Goal: Task Accomplishment & Management: Manage account settings

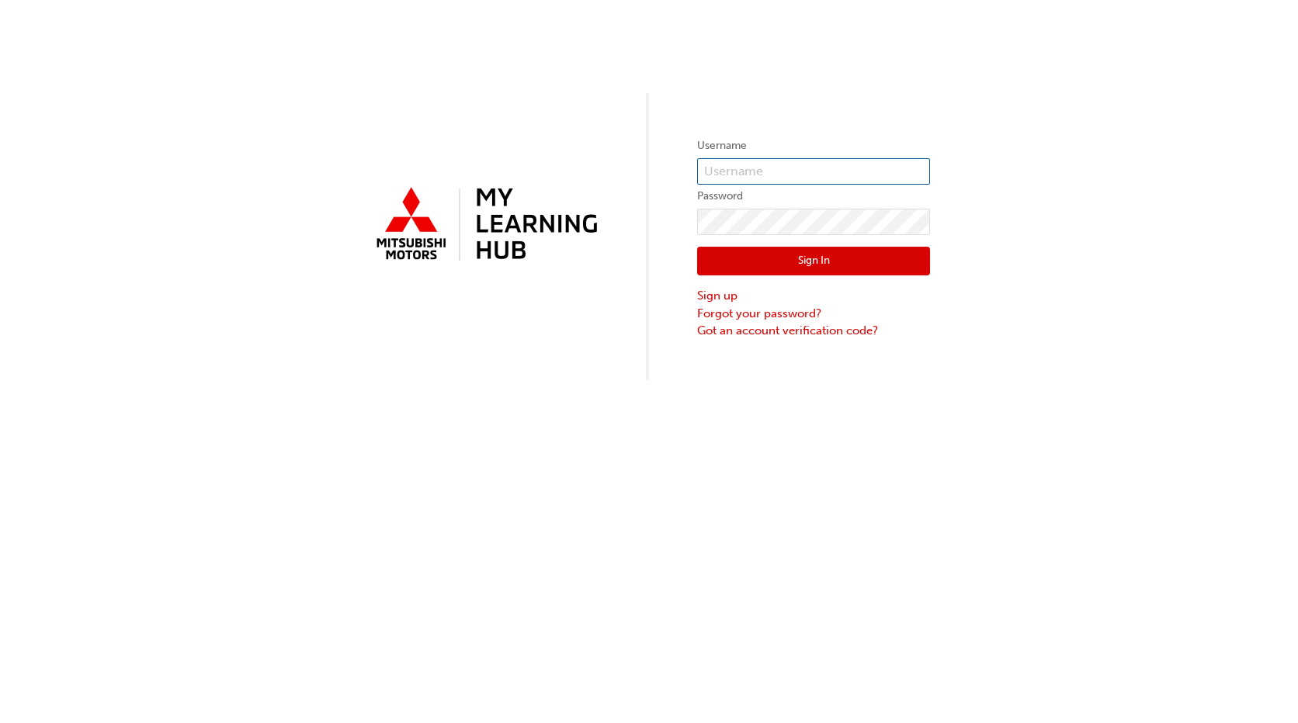
type input "0005354366"
click at [792, 267] on button "Sign In" at bounding box center [813, 261] width 233 height 29
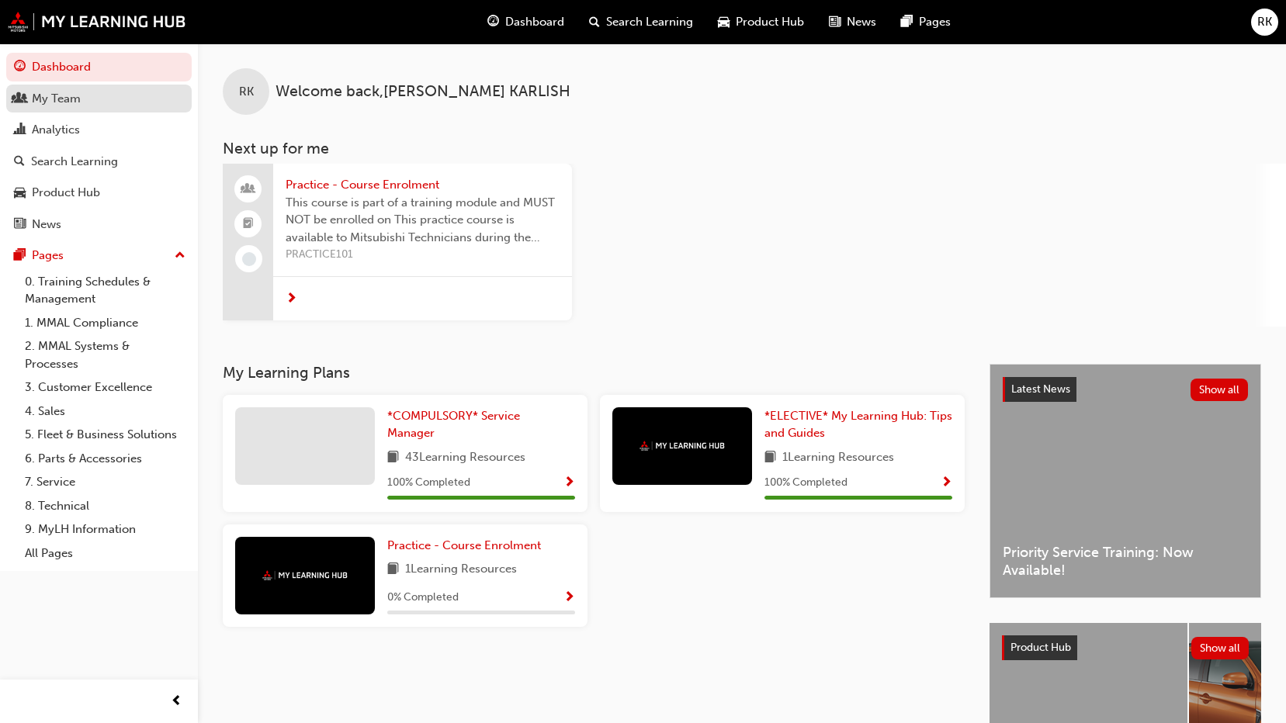
click at [120, 95] on div "My Team" at bounding box center [99, 98] width 170 height 19
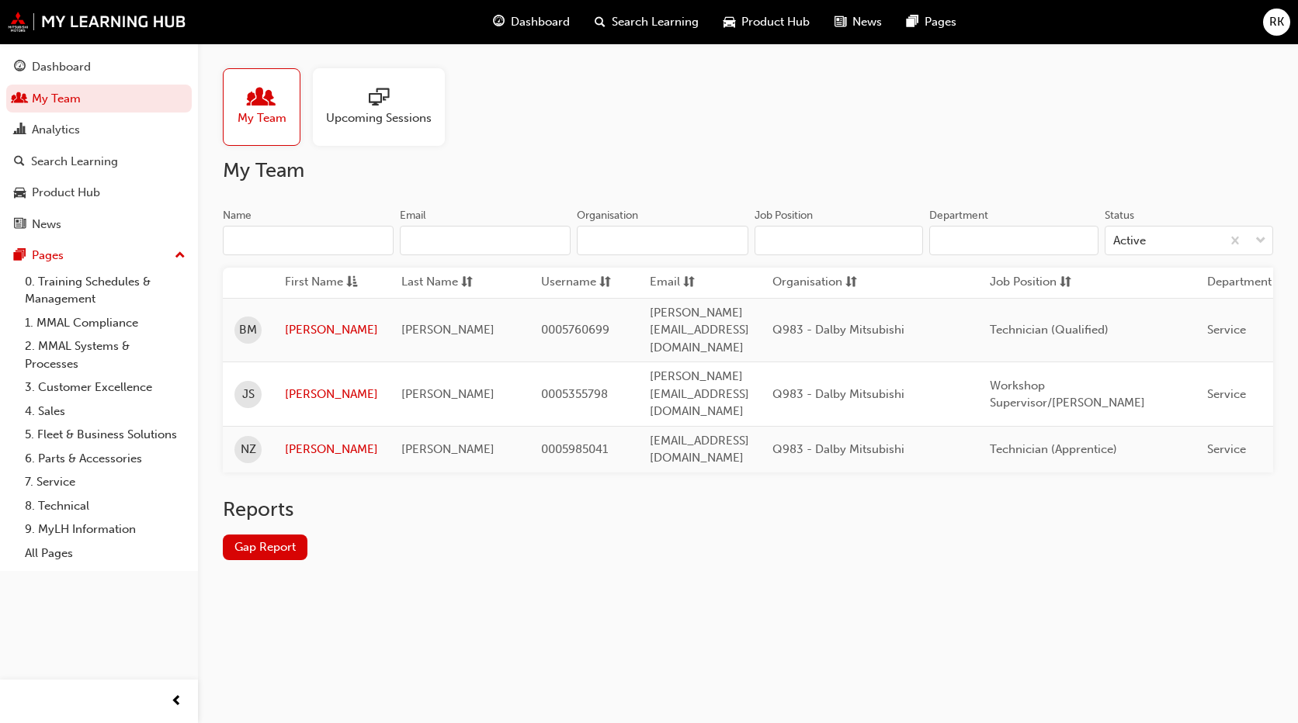
click at [414, 103] on div at bounding box center [379, 99] width 106 height 22
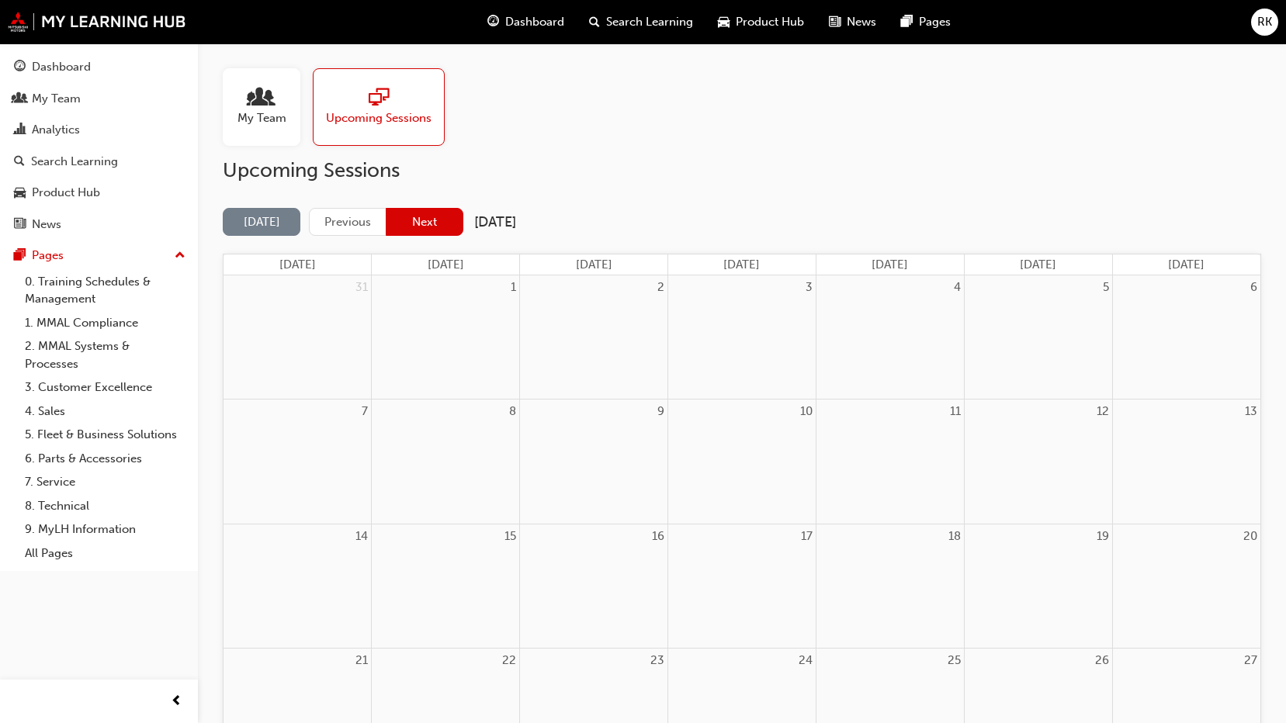
click at [433, 227] on button "Next" at bounding box center [425, 222] width 78 height 29
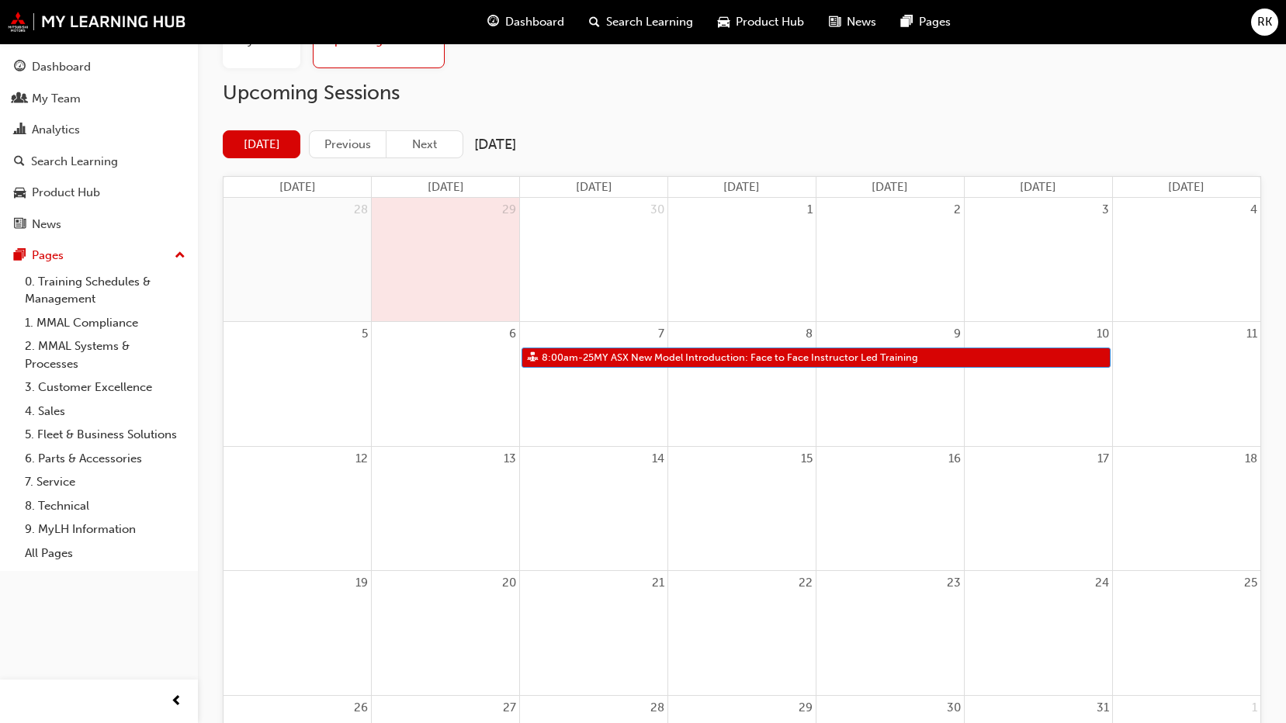
scroll to position [155, 0]
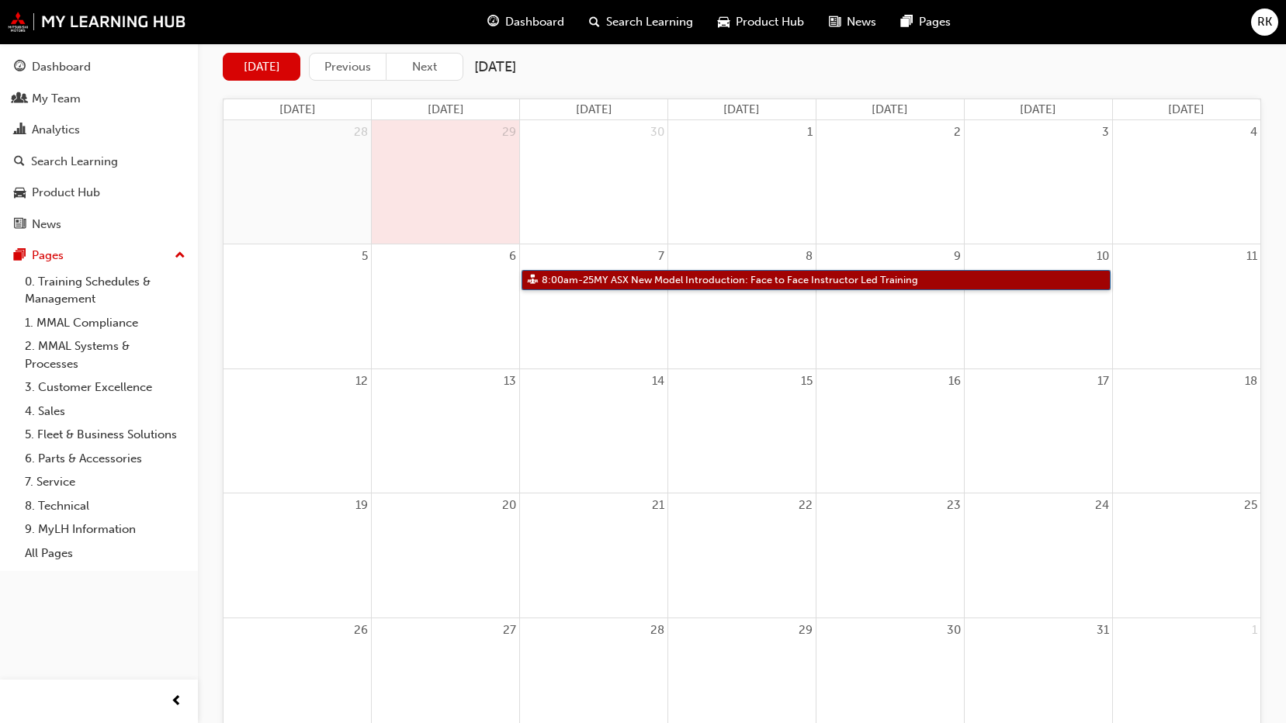
click at [613, 285] on link "8:00am - 25MY ASX New Model Introduction: Face to Face Instructor Led Training" at bounding box center [816, 280] width 588 height 21
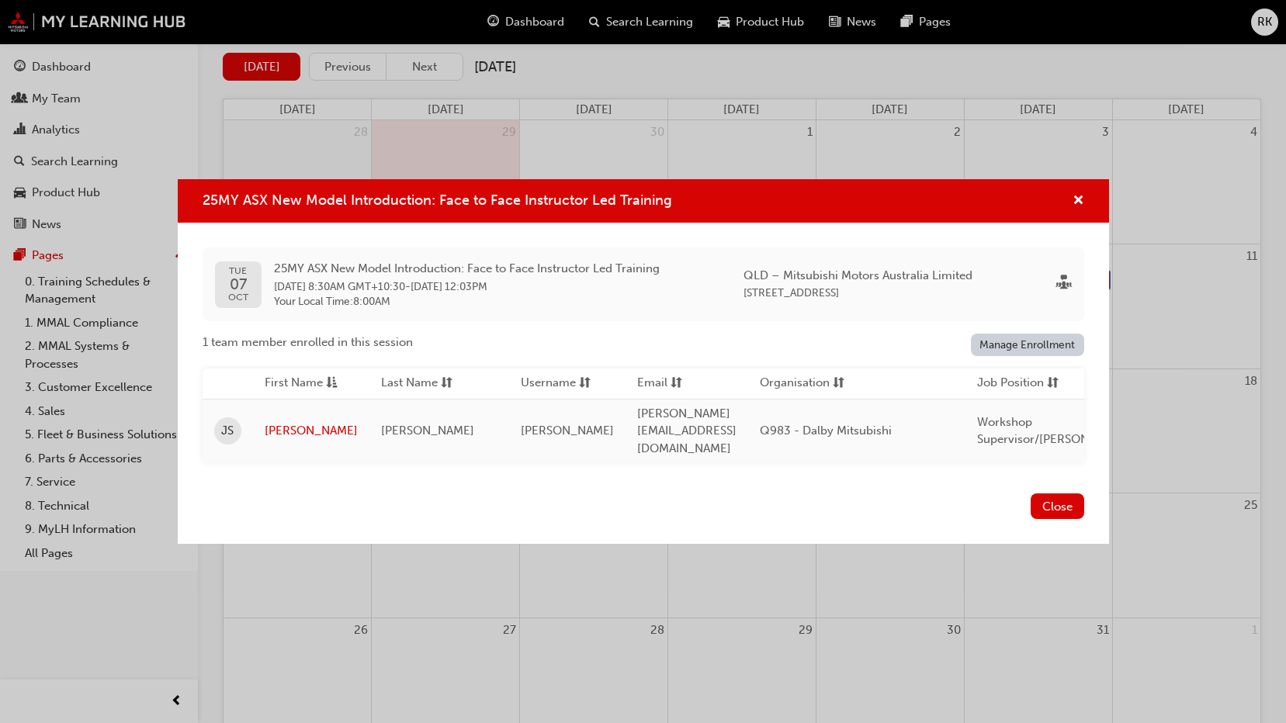
click at [1001, 364] on div "1 team member enrolled in this session Manage Enrollment First Name Last Name U…" at bounding box center [644, 398] width 882 height 129
click at [1004, 355] on link "Manage Enrollment" at bounding box center [1027, 345] width 113 height 23
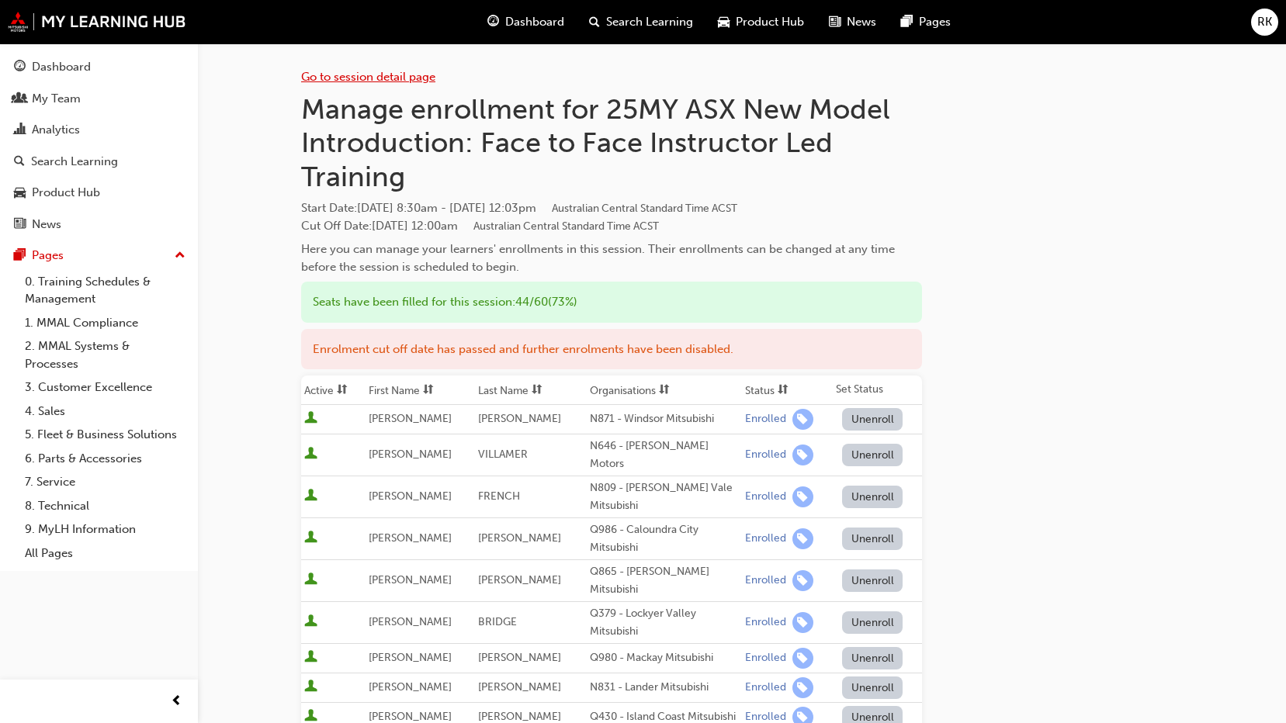
click at [408, 72] on link "Go to session detail page" at bounding box center [368, 77] width 134 height 14
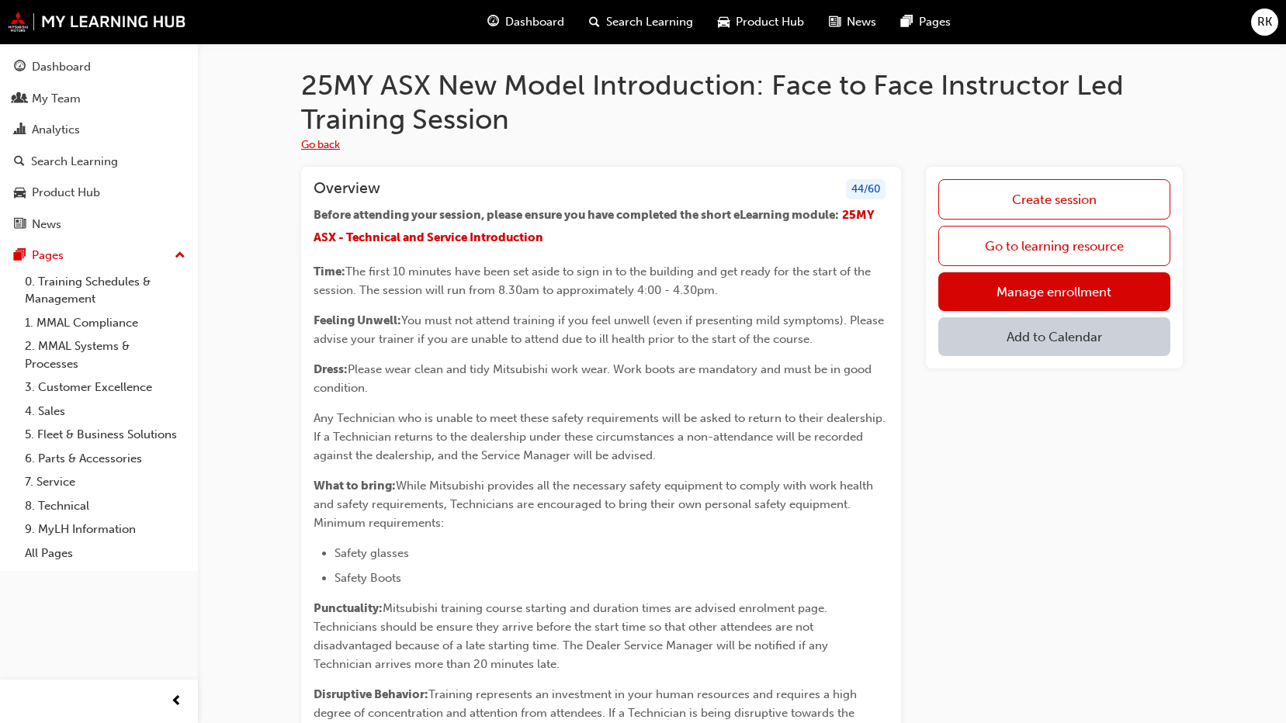
click at [326, 139] on button "Go back" at bounding box center [320, 146] width 39 height 18
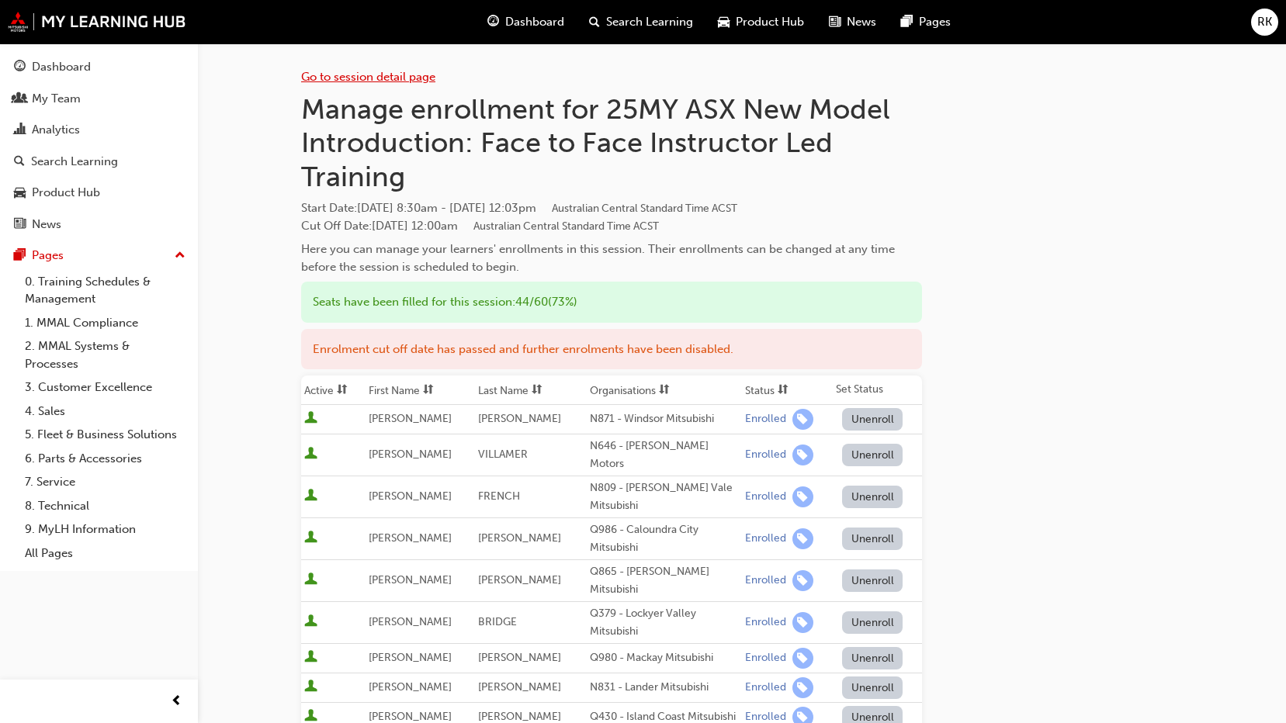
click at [367, 78] on link "Go to session detail page" at bounding box center [368, 77] width 134 height 14
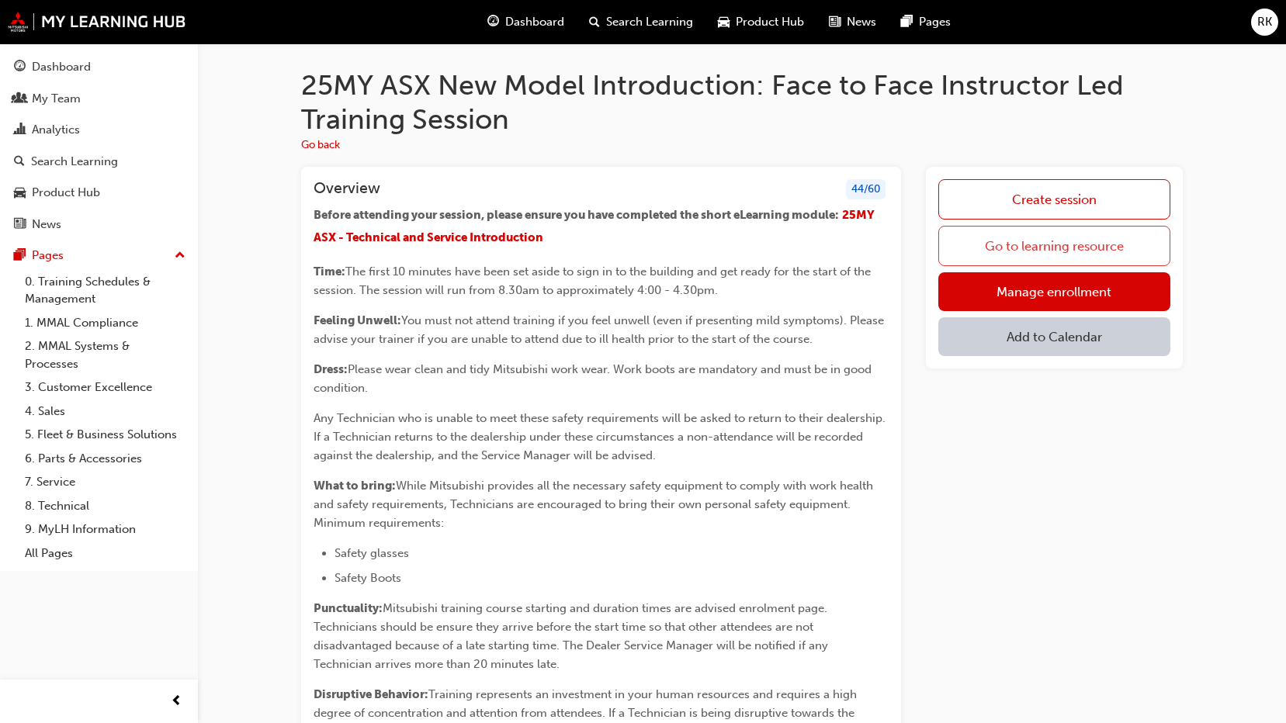
click at [1078, 254] on link "Go to learning resource" at bounding box center [1054, 246] width 232 height 40
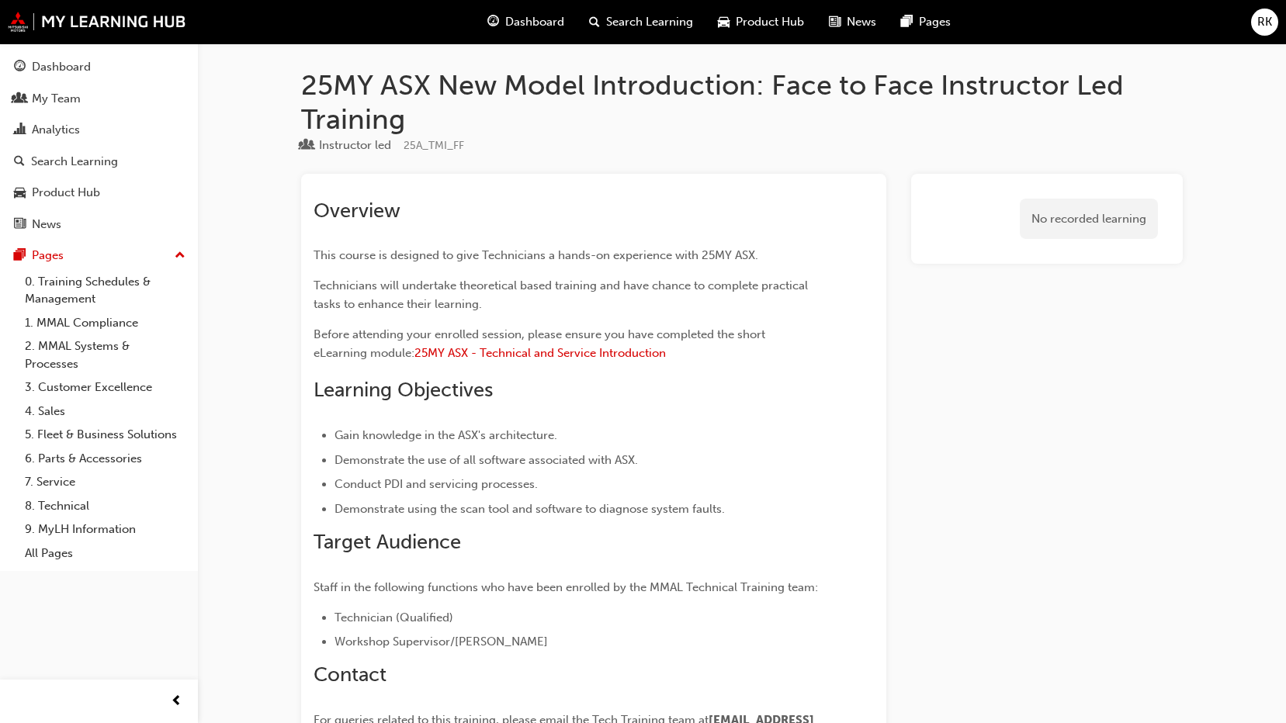
click at [504, 20] on div "Dashboard" at bounding box center [526, 22] width 102 height 32
